Goal: Information Seeking & Learning: Learn about a topic

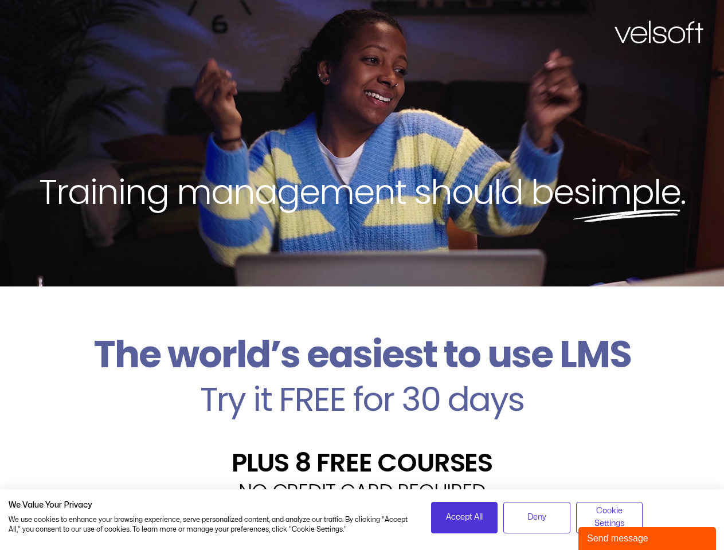
click at [362, 275] on div "Training management should be simple ." at bounding box center [362, 143] width 724 height 287
click at [464, 518] on span "Accept All" at bounding box center [464, 517] width 37 height 13
click at [537, 518] on span "Deny" at bounding box center [536, 517] width 19 height 13
click at [609, 518] on span "Cookie Settings" at bounding box center [610, 518] width 52 height 26
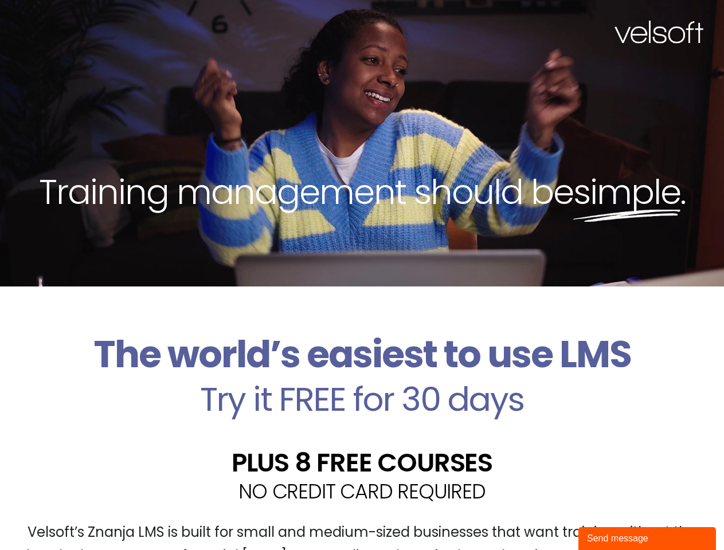
click at [647, 539] on div "Send message" at bounding box center [647, 539] width 120 height 14
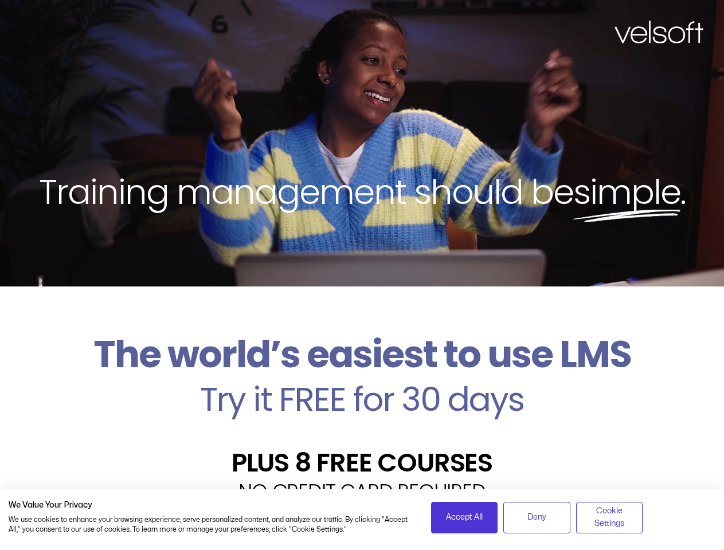
click at [362, 275] on div "Training management should be simple ." at bounding box center [362, 143] width 724 height 287
click at [464, 518] on span "Accept All" at bounding box center [464, 517] width 37 height 13
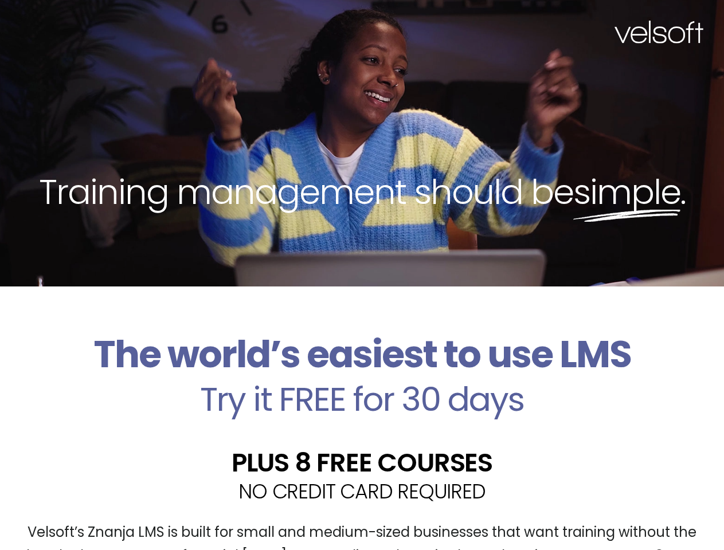
click at [537, 518] on div "Velsoft’s Znanja LMS is built for small and medium-sized businesses that want t…" at bounding box center [362, 549] width 707 height 84
click at [609, 518] on div "Velsoft’s Znanja LMS is built for small and medium-sized businesses that want t…" at bounding box center [362, 549] width 707 height 84
